Goal: Browse casually

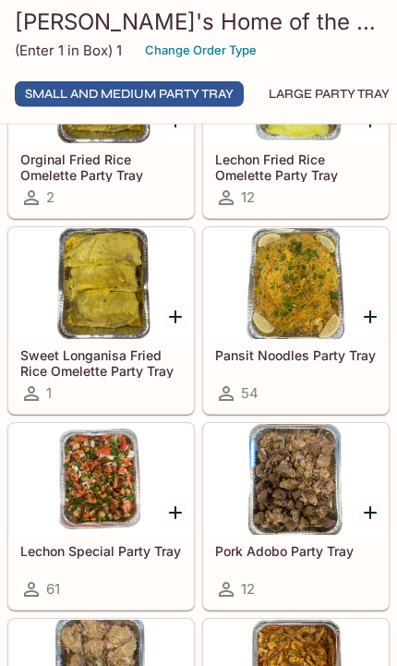
scroll to position [761, 0]
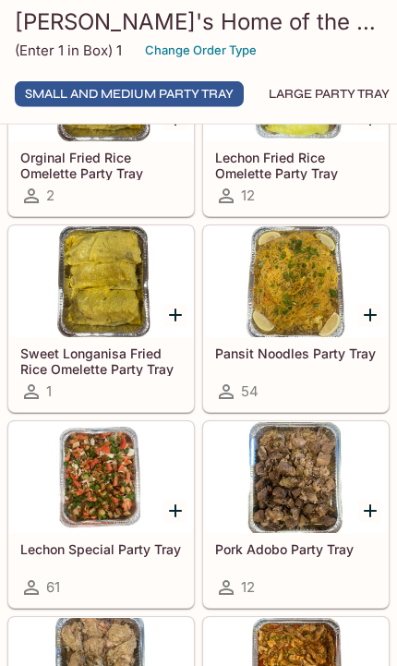
click at [322, 337] on div at bounding box center [296, 281] width 184 height 111
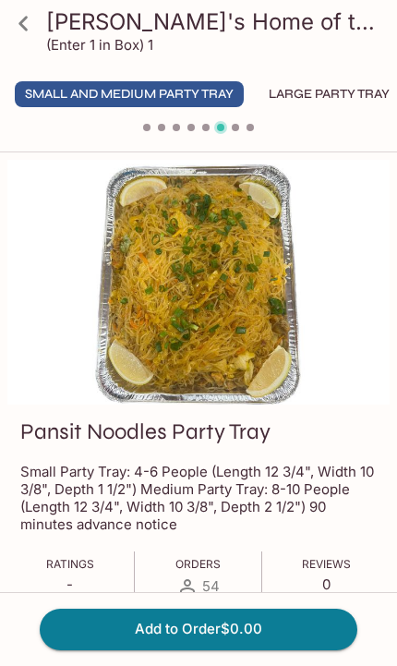
click at [30, 22] on icon at bounding box center [23, 23] width 32 height 32
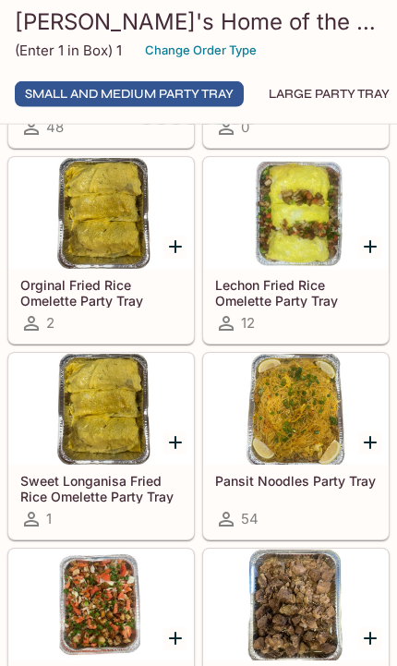
scroll to position [635, 0]
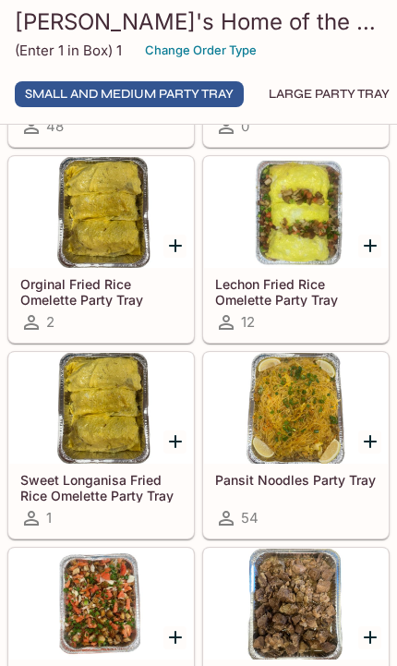
click at [308, 464] on div at bounding box center [296, 408] width 184 height 111
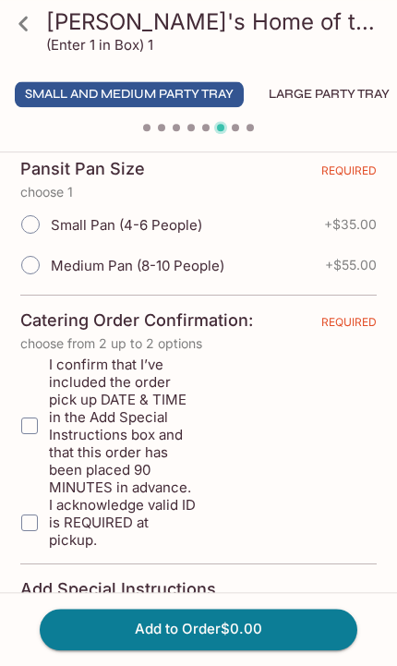
scroll to position [443, 0]
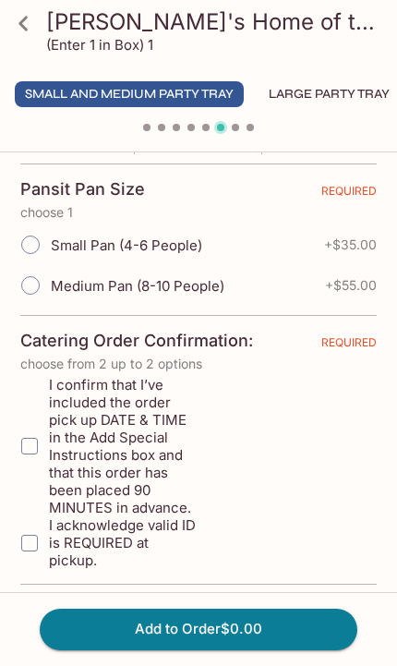
click at [21, 22] on icon at bounding box center [22, 23] width 9 height 15
